Goal: Navigation & Orientation: Find specific page/section

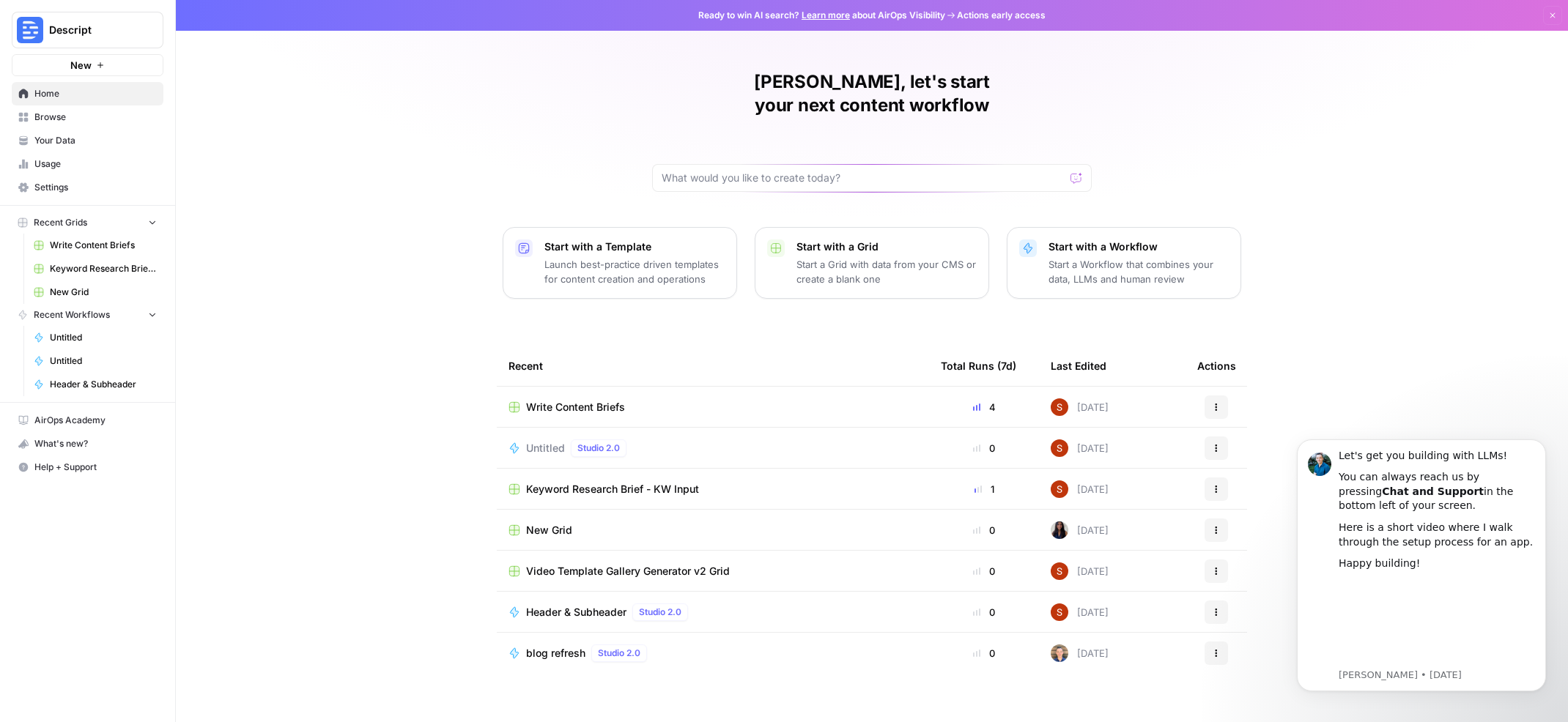
click at [66, 139] on span "Your Data" at bounding box center [95, 141] width 122 height 13
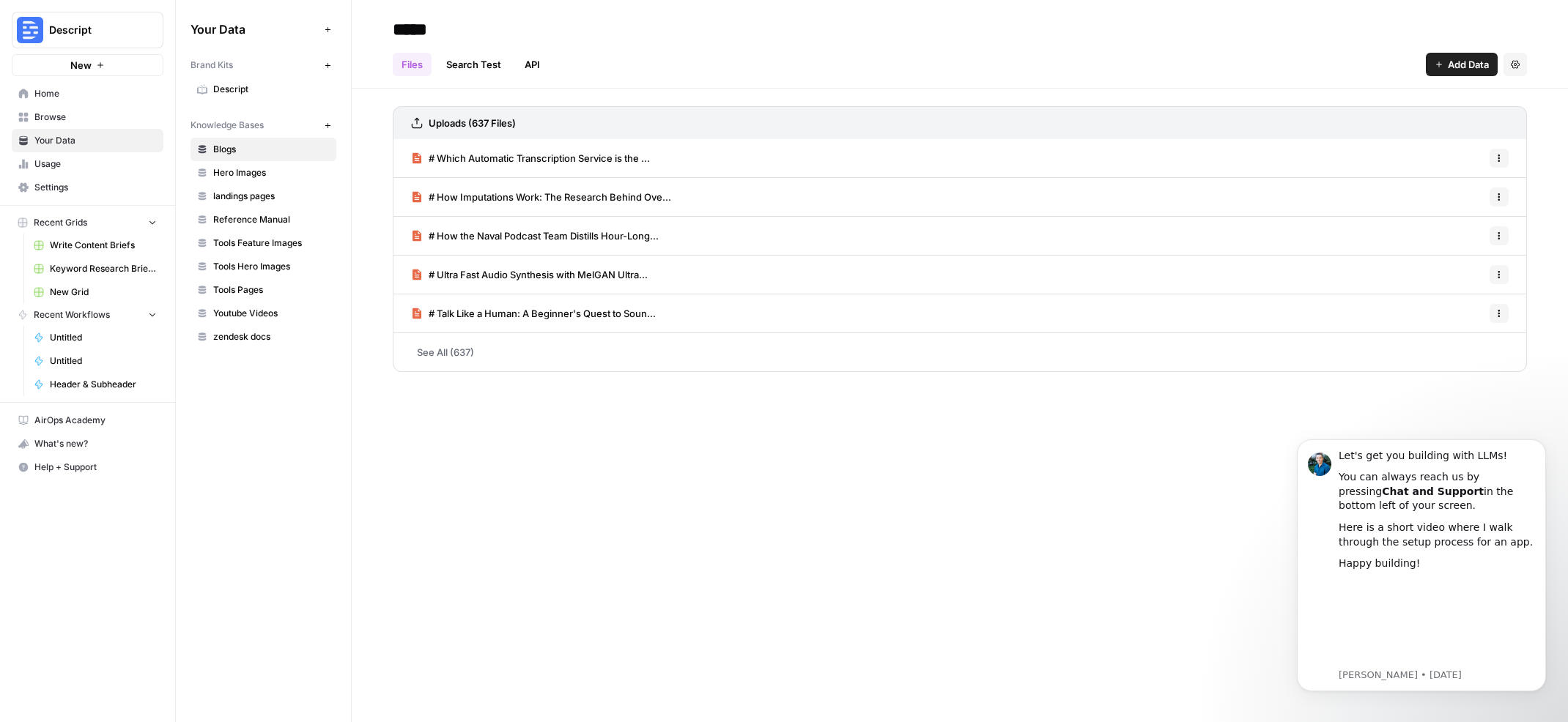
click at [74, 172] on link "Usage" at bounding box center [88, 164] width 152 height 24
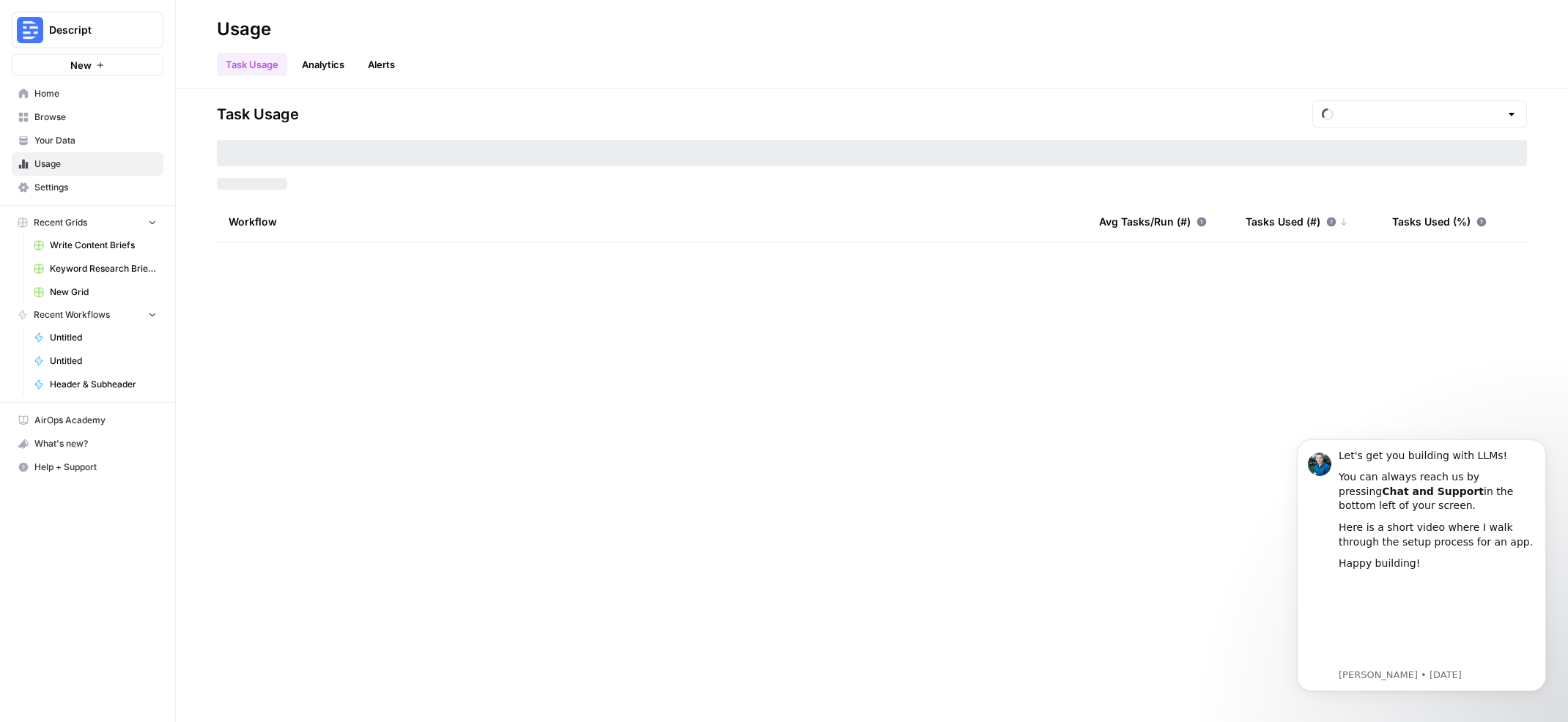
type input "August Tasks"
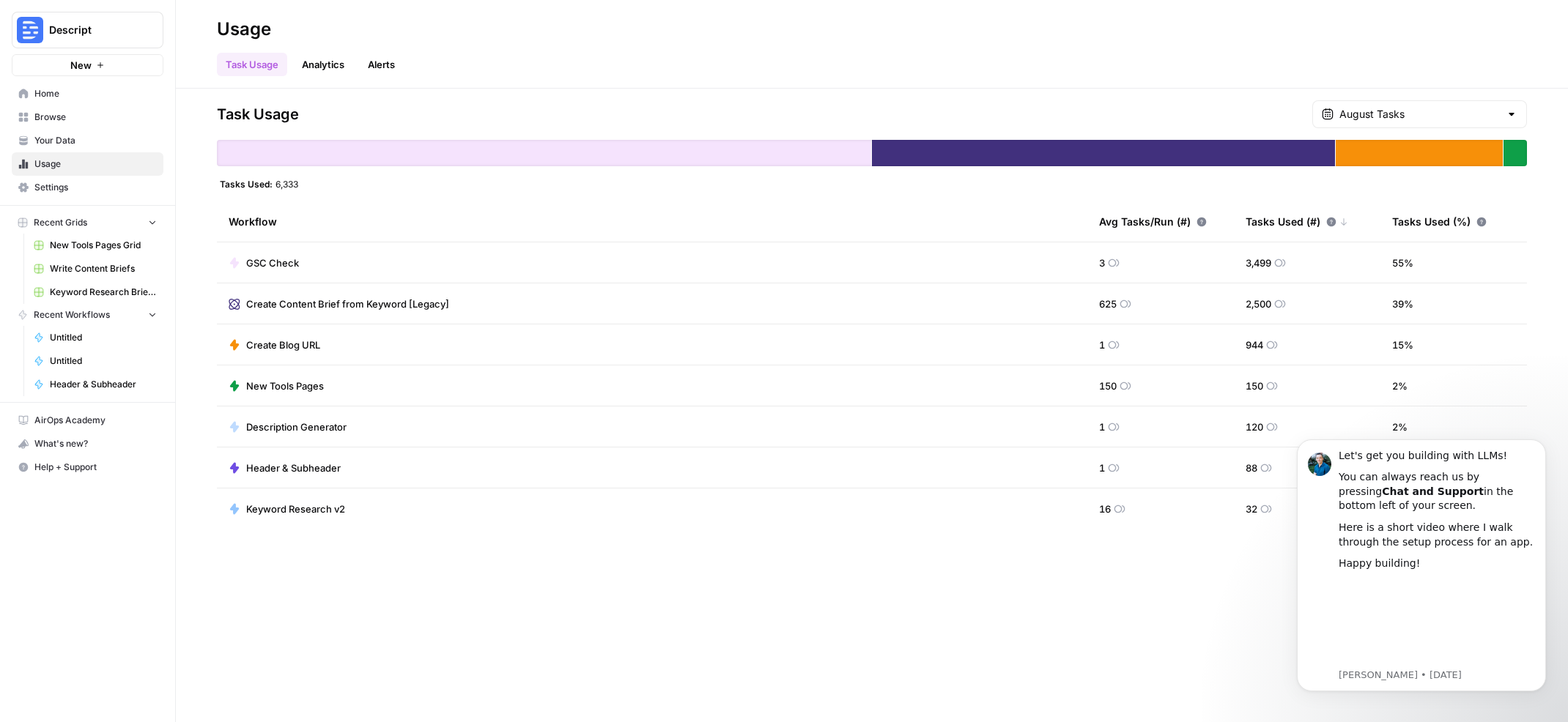
click at [324, 66] on link "Analytics" at bounding box center [323, 65] width 60 height 24
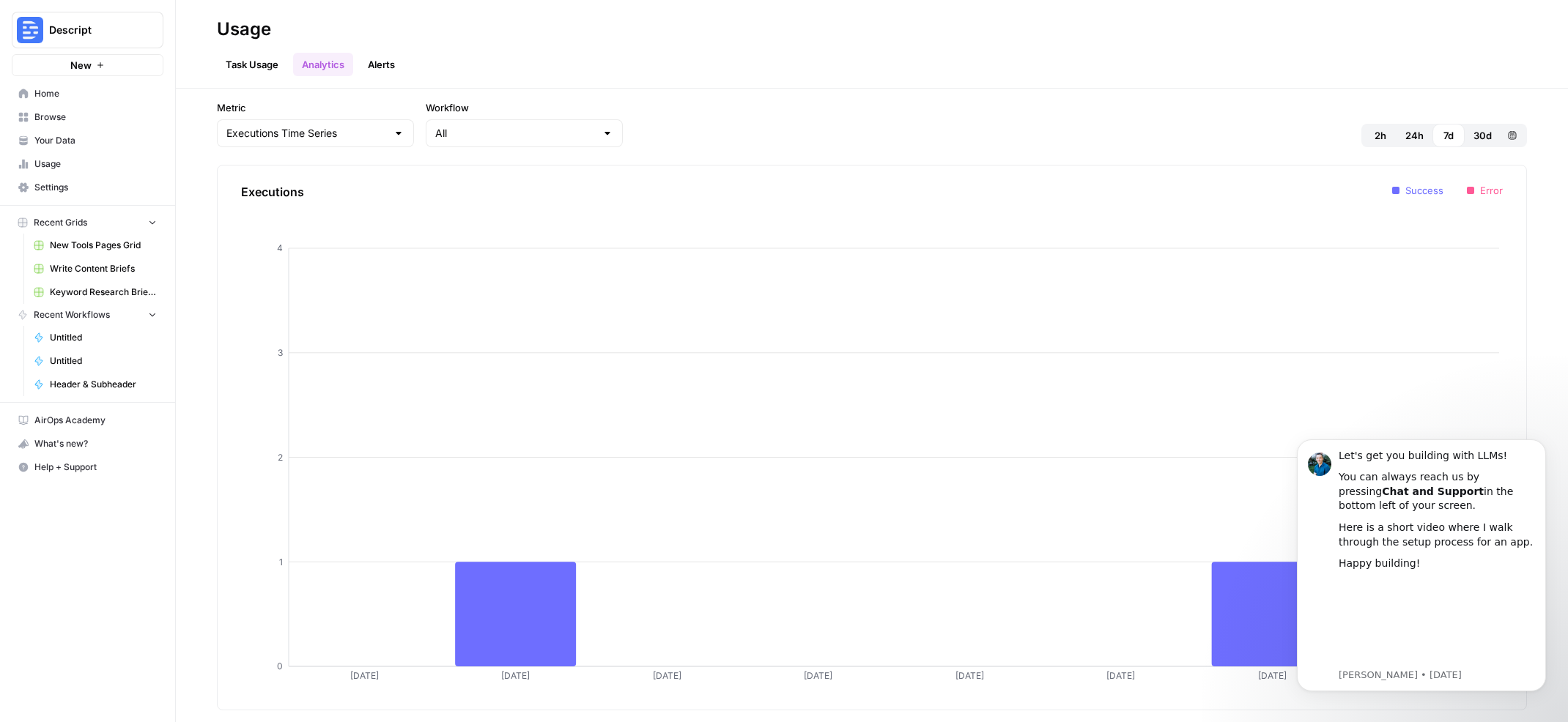
click at [385, 61] on link "Alerts" at bounding box center [381, 65] width 45 height 24
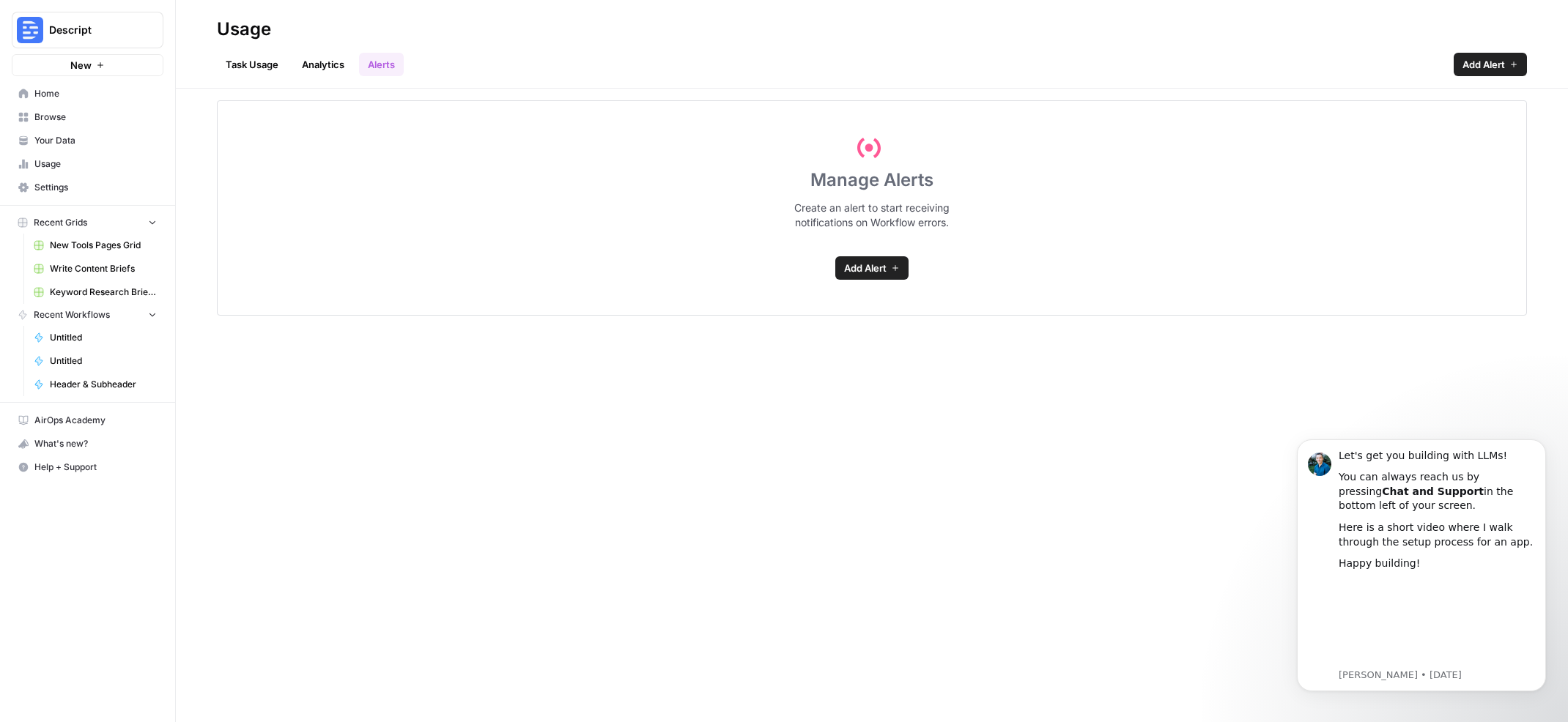
click at [256, 70] on link "Task Usage" at bounding box center [251, 65] width 70 height 24
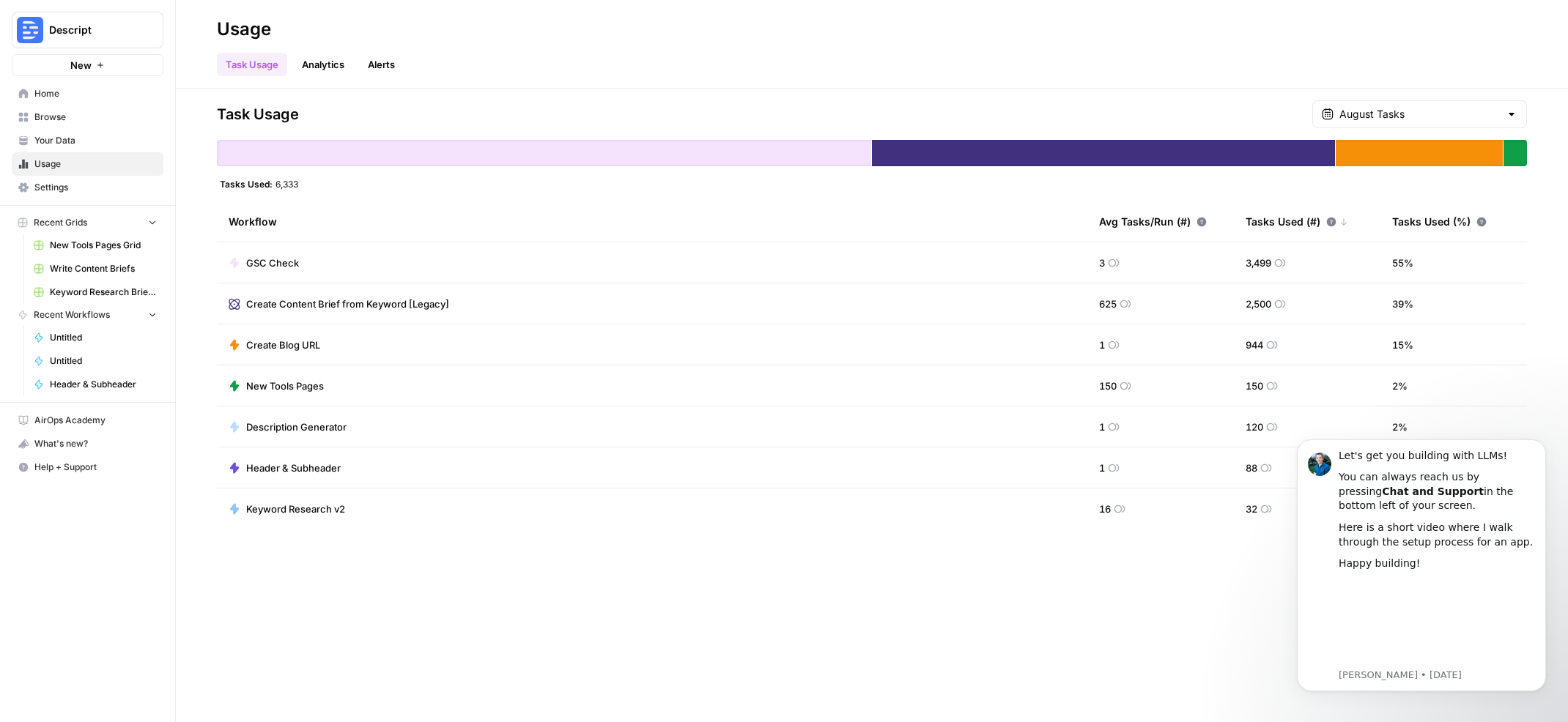
click at [41, 126] on link "Browse" at bounding box center [88, 117] width 152 height 24
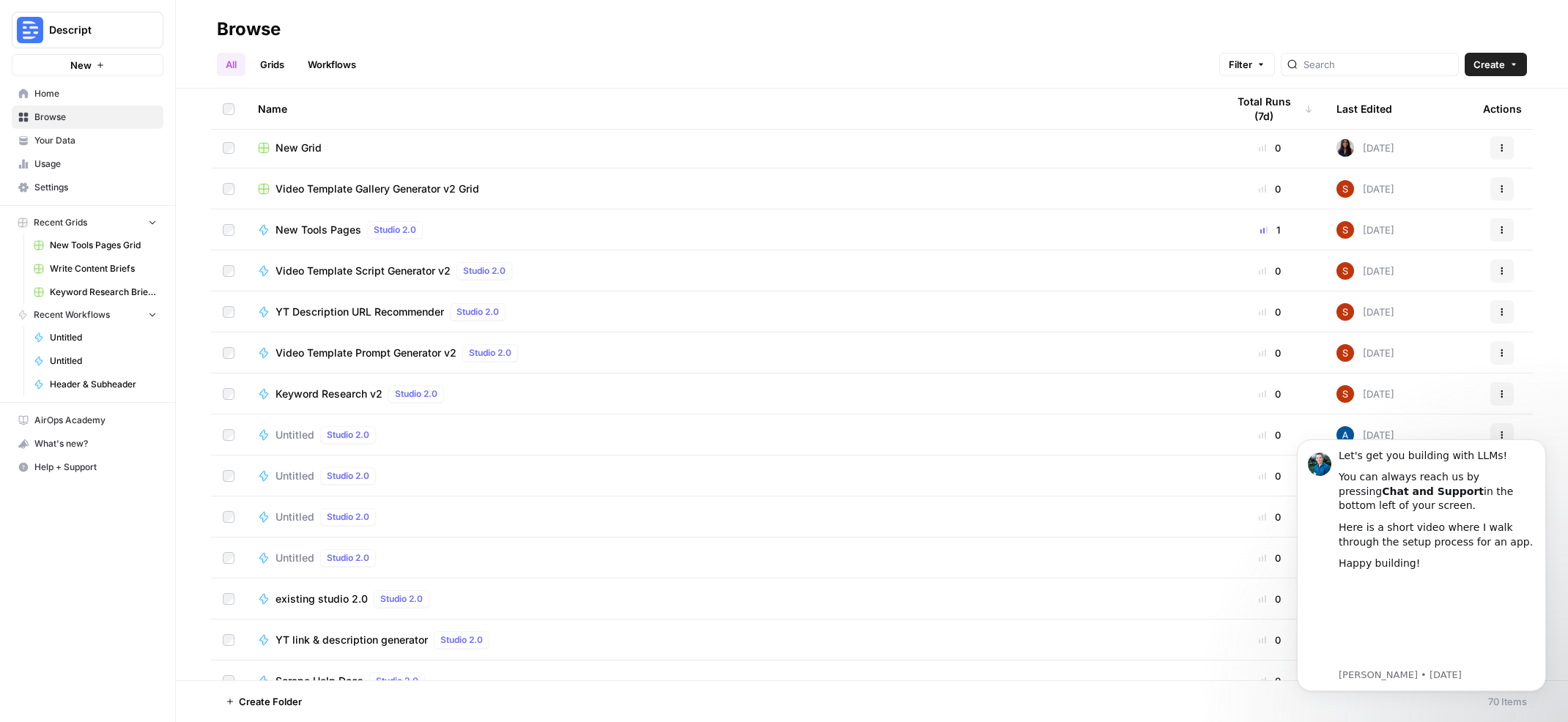
scroll to position [807, 0]
